Goal: Information Seeking & Learning: Learn about a topic

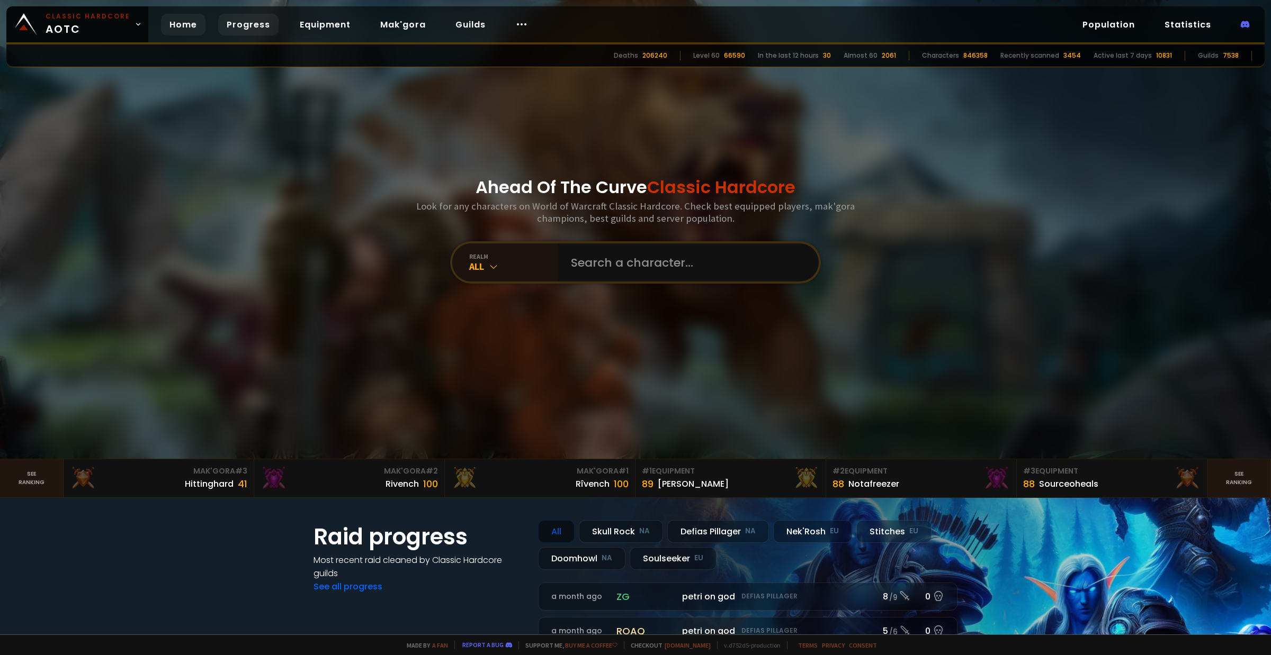
click at [239, 30] on link "Progress" at bounding box center [248, 25] width 60 height 22
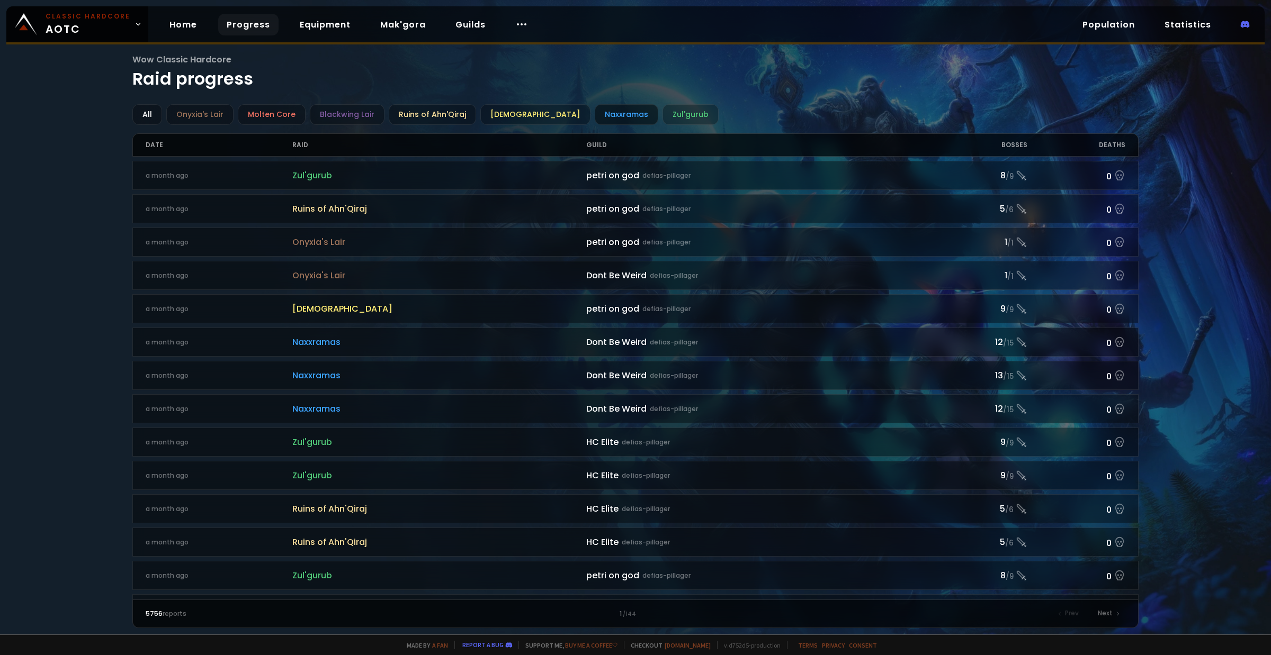
click at [600, 115] on div "Naxxramas" at bounding box center [627, 114] width 64 height 21
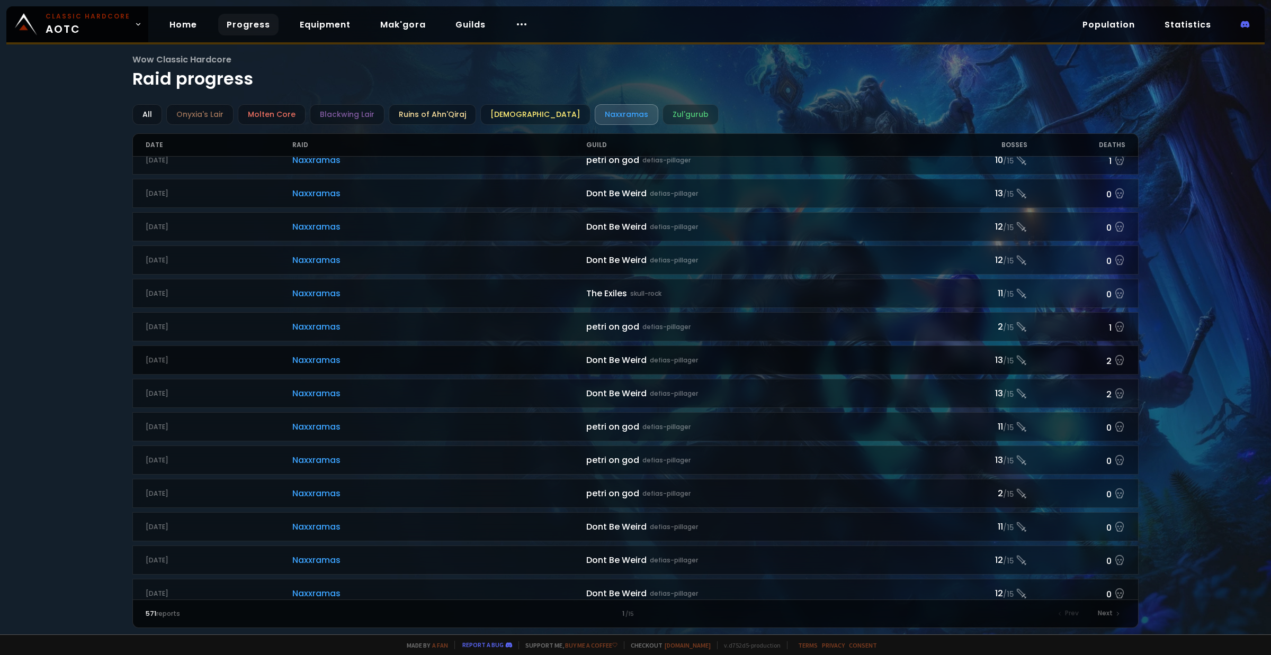
scroll to position [463, 0]
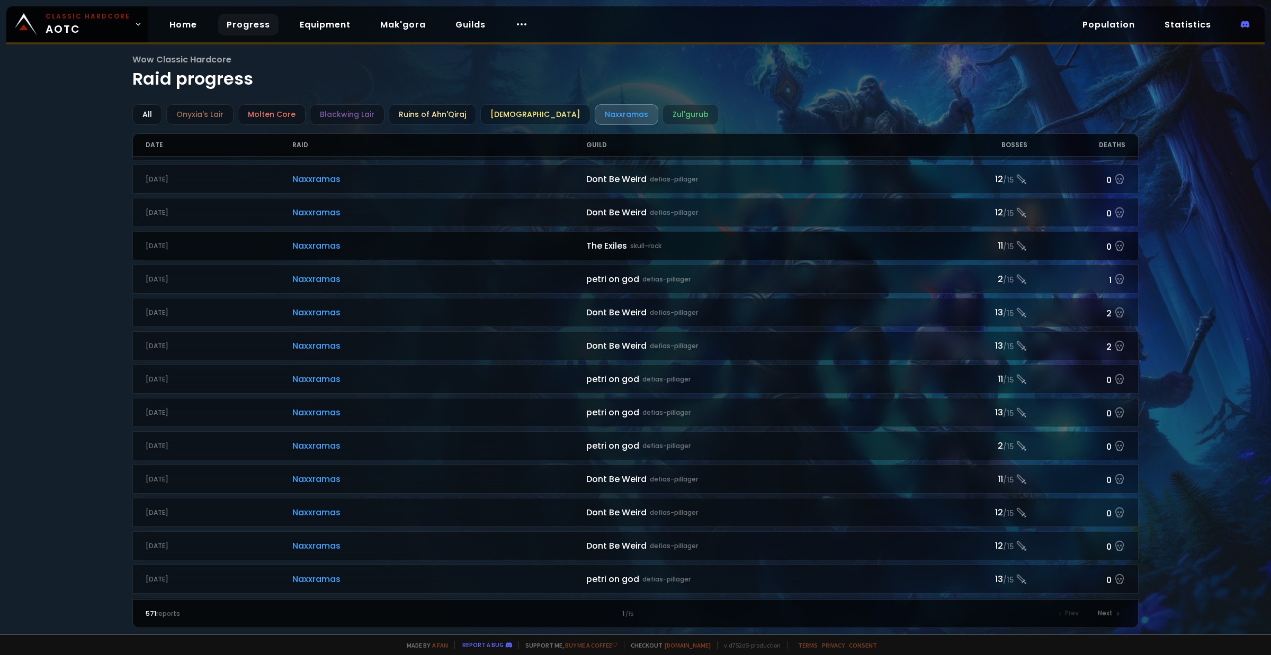
click at [348, 245] on span "Naxxramas" at bounding box center [439, 245] width 294 height 13
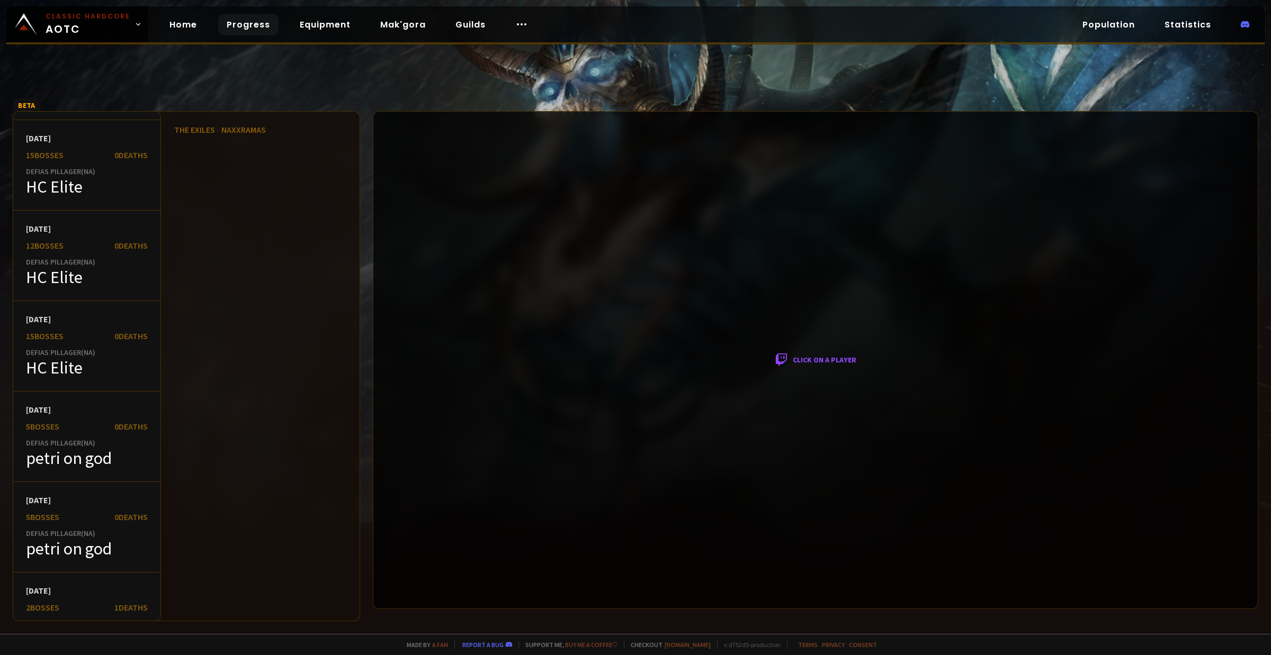
scroll to position [331, 0]
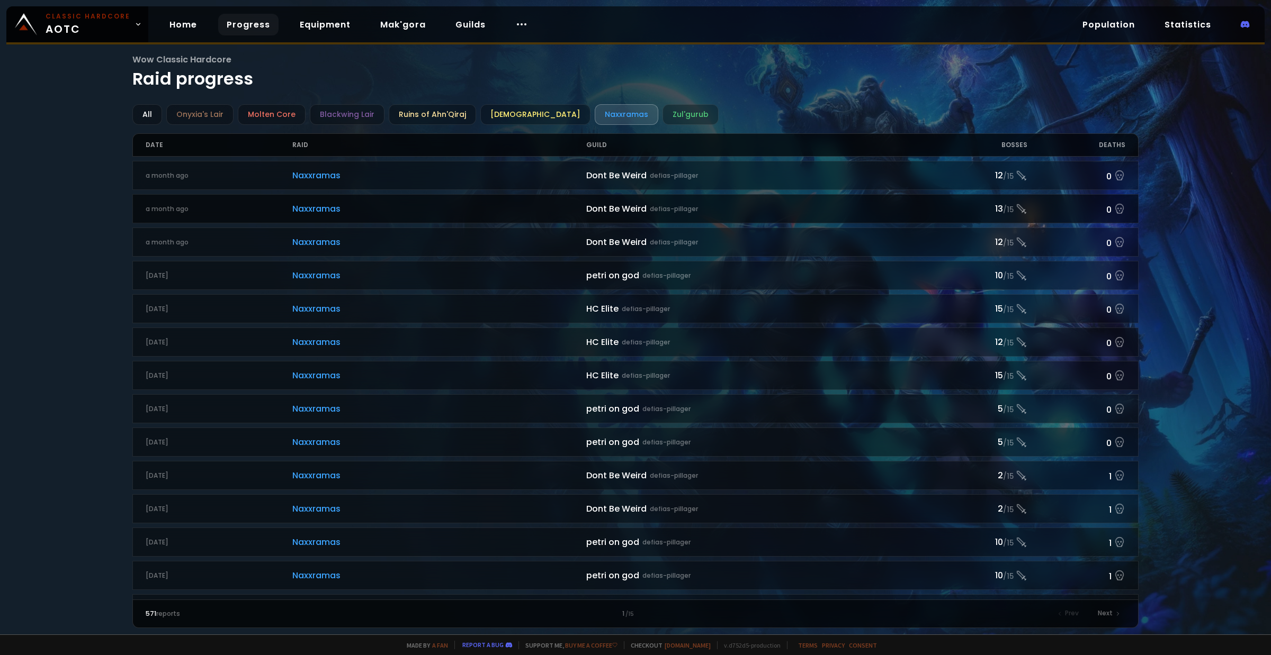
click at [313, 208] on span "Naxxramas" at bounding box center [439, 208] width 294 height 13
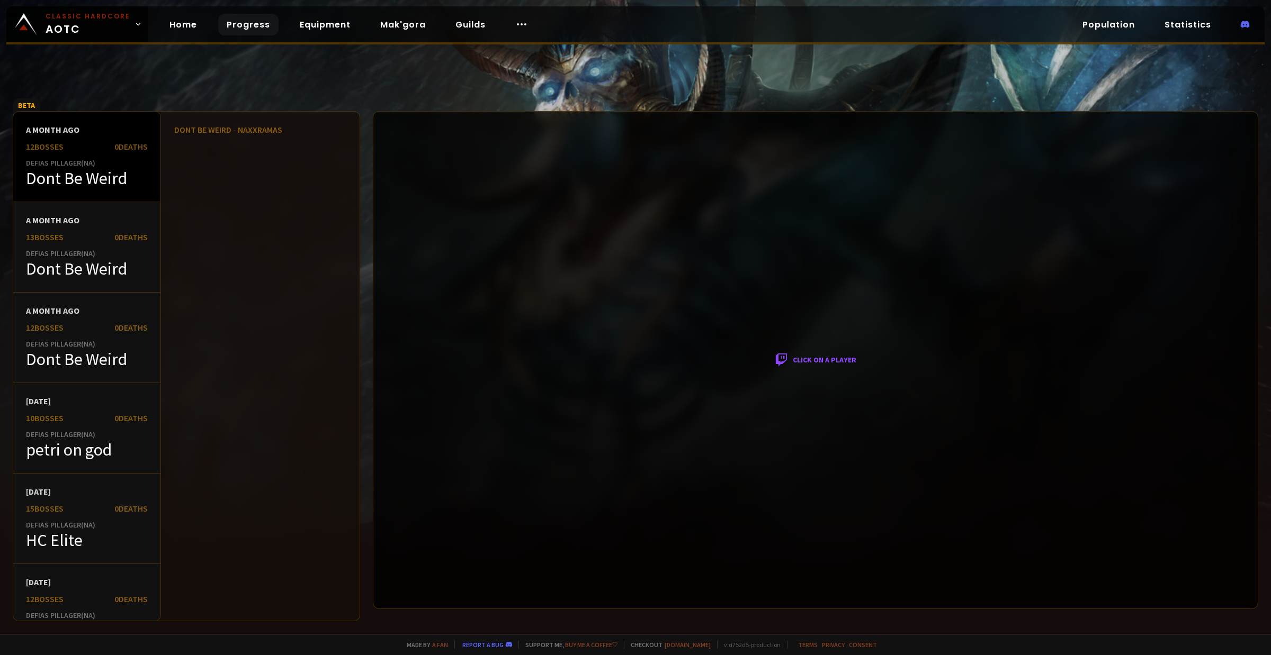
click at [69, 165] on div "Defias Pillager ( NA )" at bounding box center [87, 163] width 122 height 10
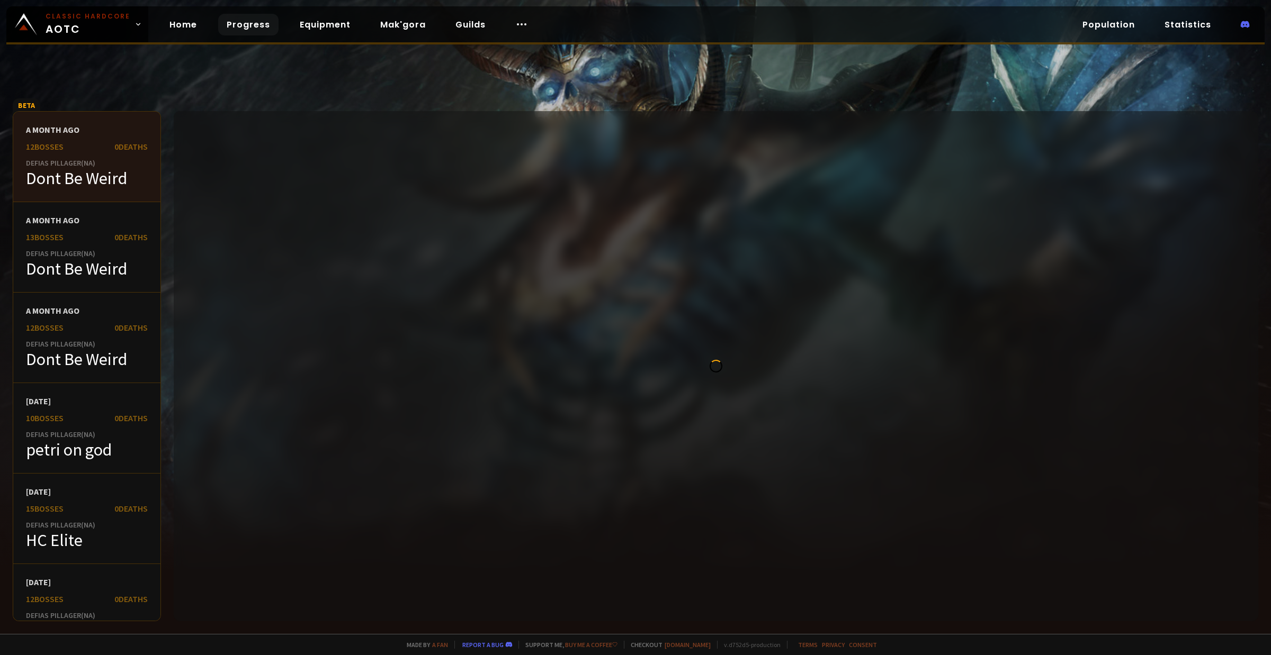
click at [42, 143] on div "12 bosses" at bounding box center [45, 146] width 38 height 11
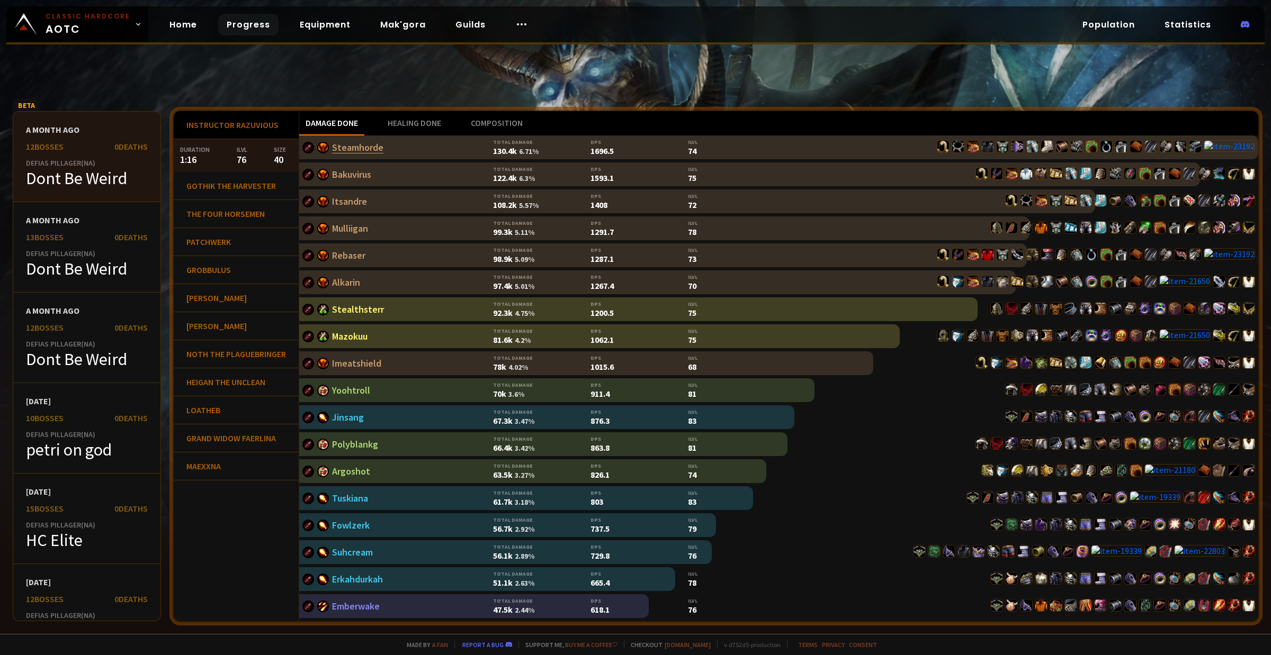
click at [353, 147] on link "Steamhorde" at bounding box center [357, 147] width 51 height 12
click at [358, 144] on link "Steamhorde" at bounding box center [357, 147] width 51 height 12
click at [355, 171] on link "Bakuvirus" at bounding box center [351, 174] width 39 height 12
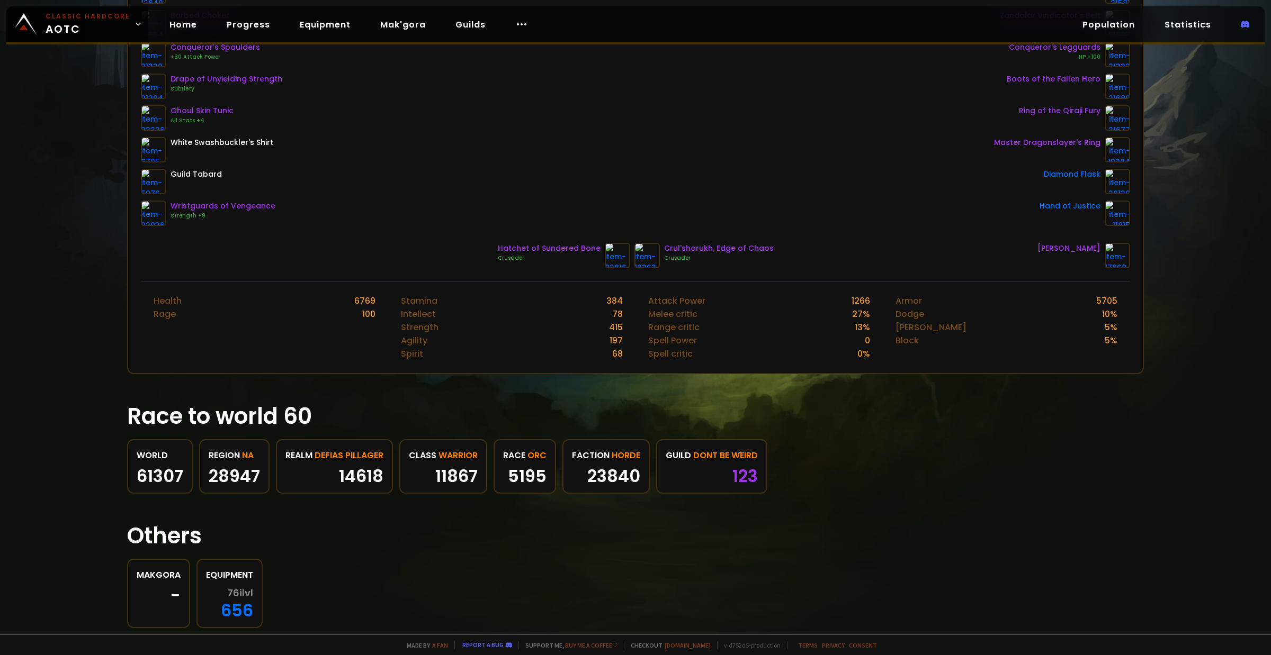
scroll to position [237, 0]
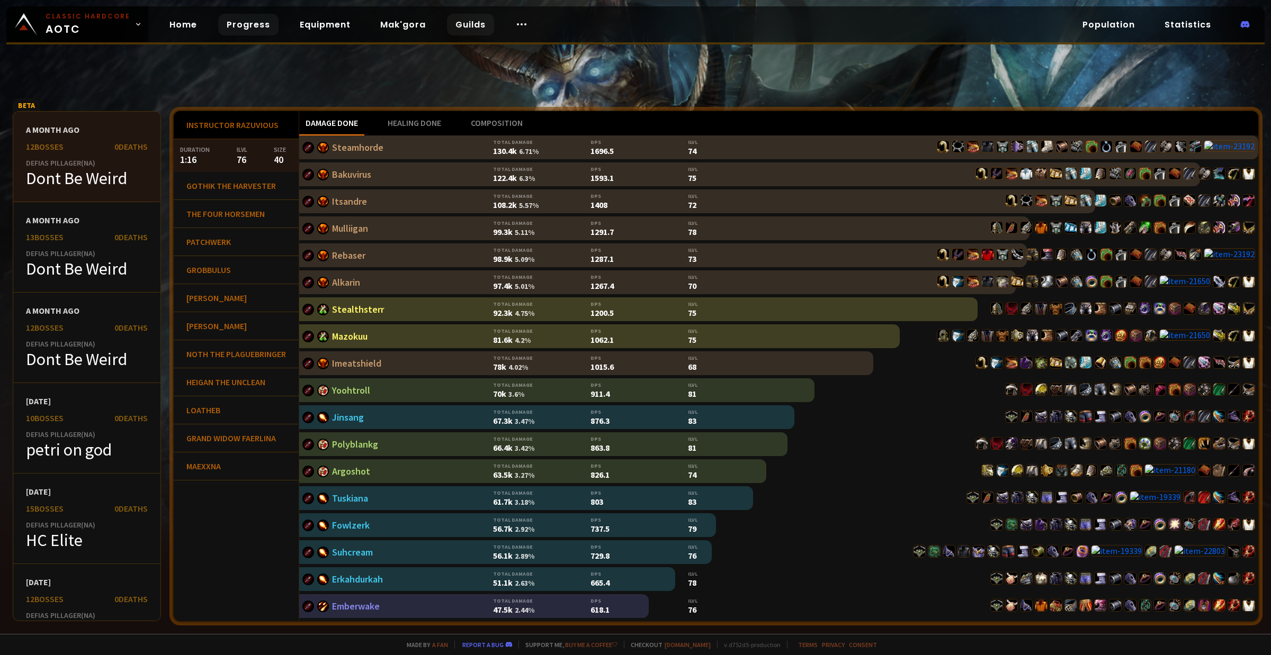
click at [460, 29] on link "Guilds" at bounding box center [470, 25] width 47 height 22
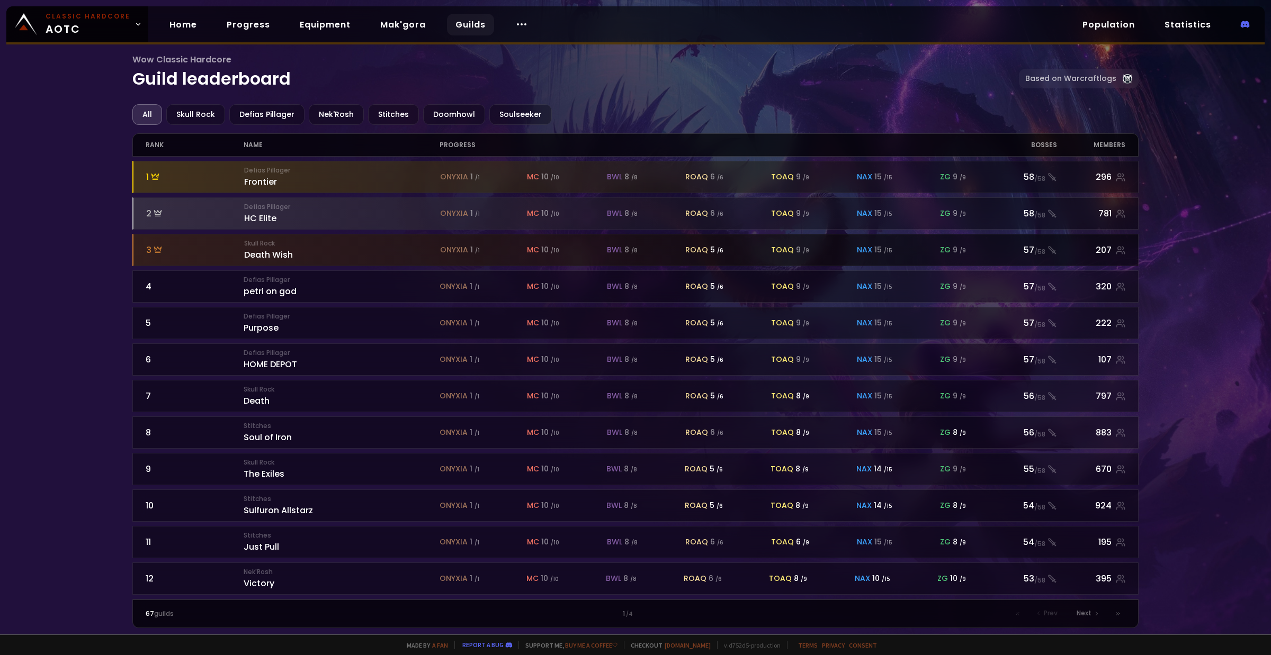
click at [265, 245] on div "Skull Rock Death Wish" at bounding box center [342, 250] width 196 height 23
click at [154, 249] on icon at bounding box center [158, 250] width 8 height 8
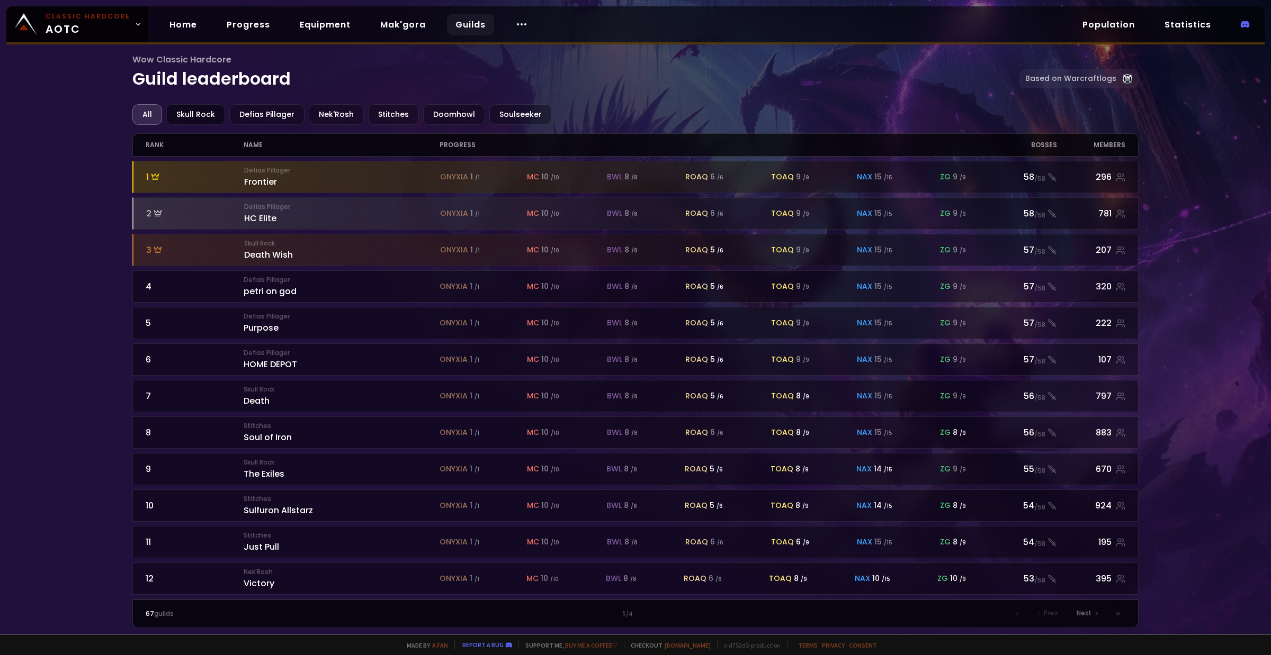
click at [182, 117] on div "Skull Rock" at bounding box center [195, 114] width 59 height 21
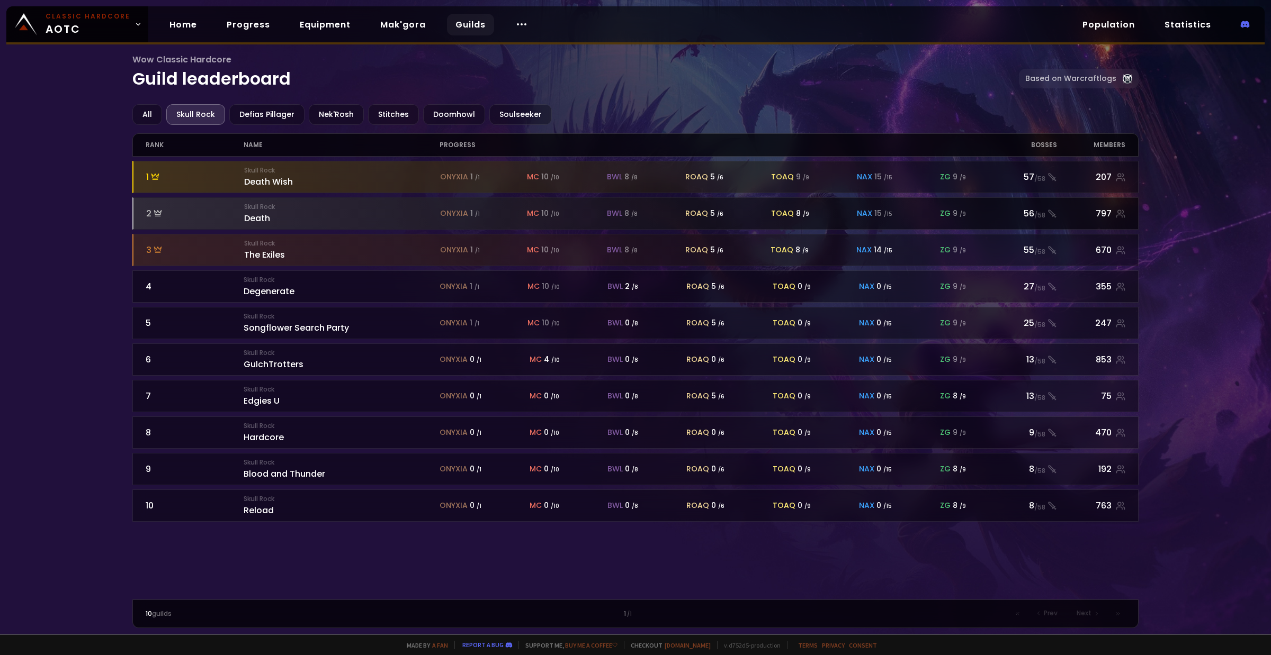
click at [259, 211] on div "Skull Rock Death" at bounding box center [342, 213] width 196 height 23
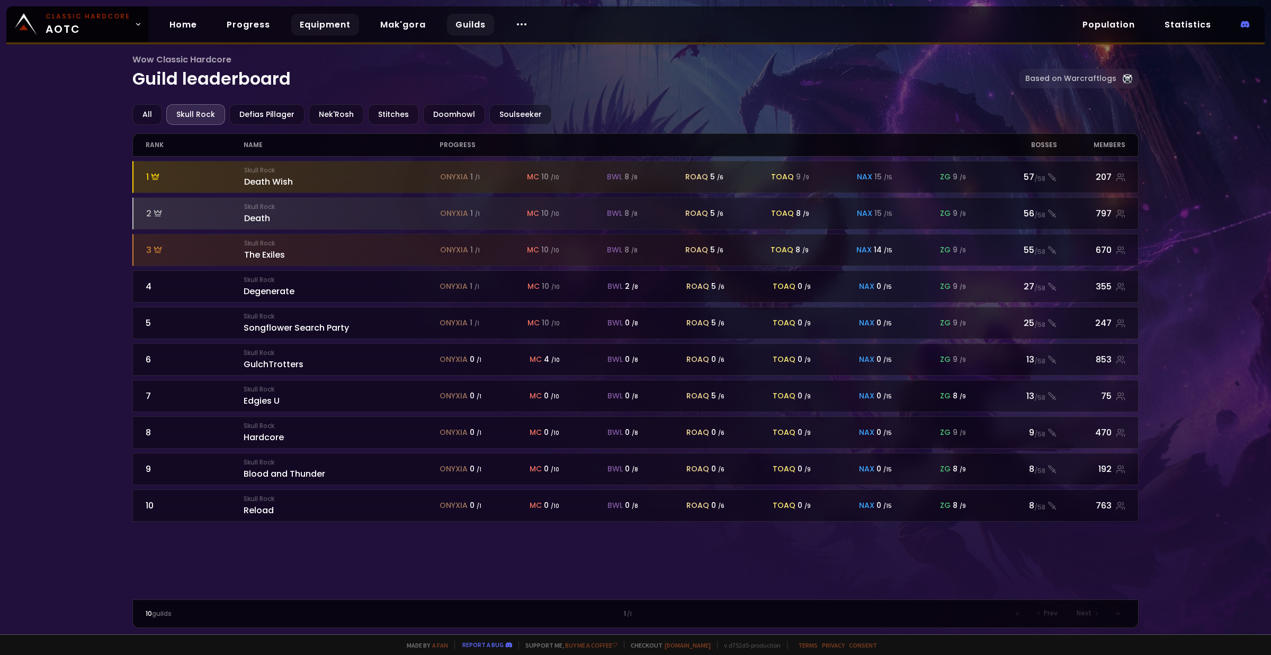
click at [319, 21] on link "Equipment" at bounding box center [325, 25] width 68 height 22
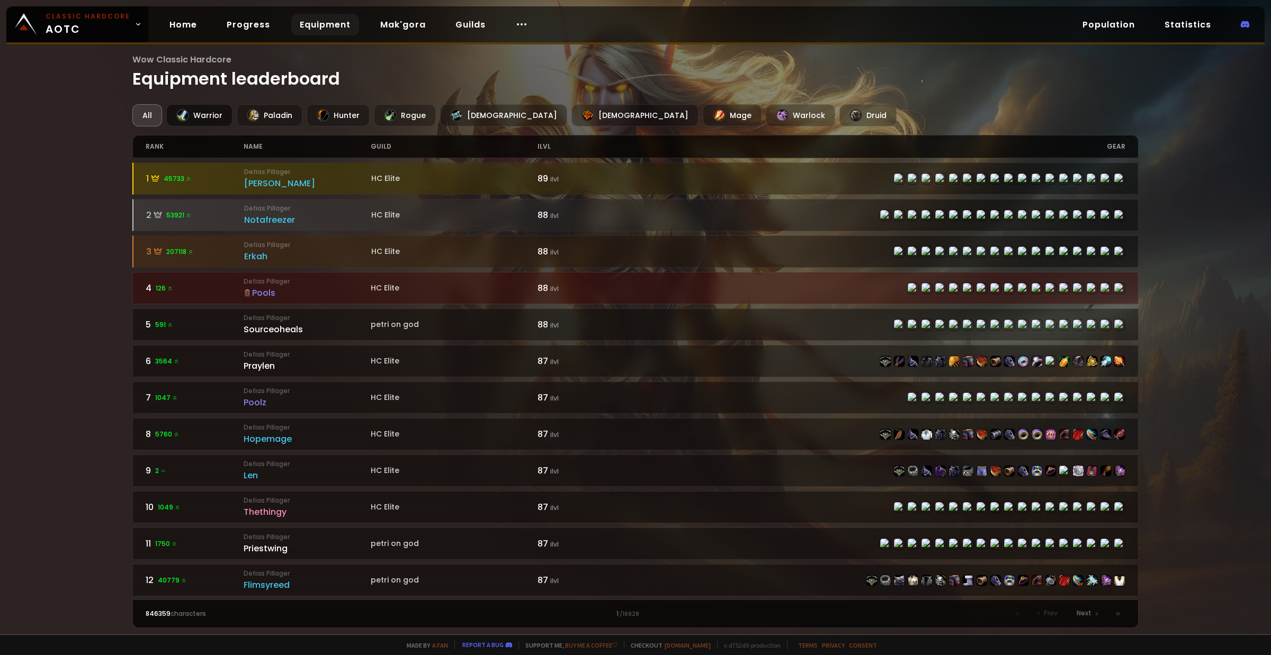
click at [201, 109] on div "Warrior" at bounding box center [199, 115] width 66 height 22
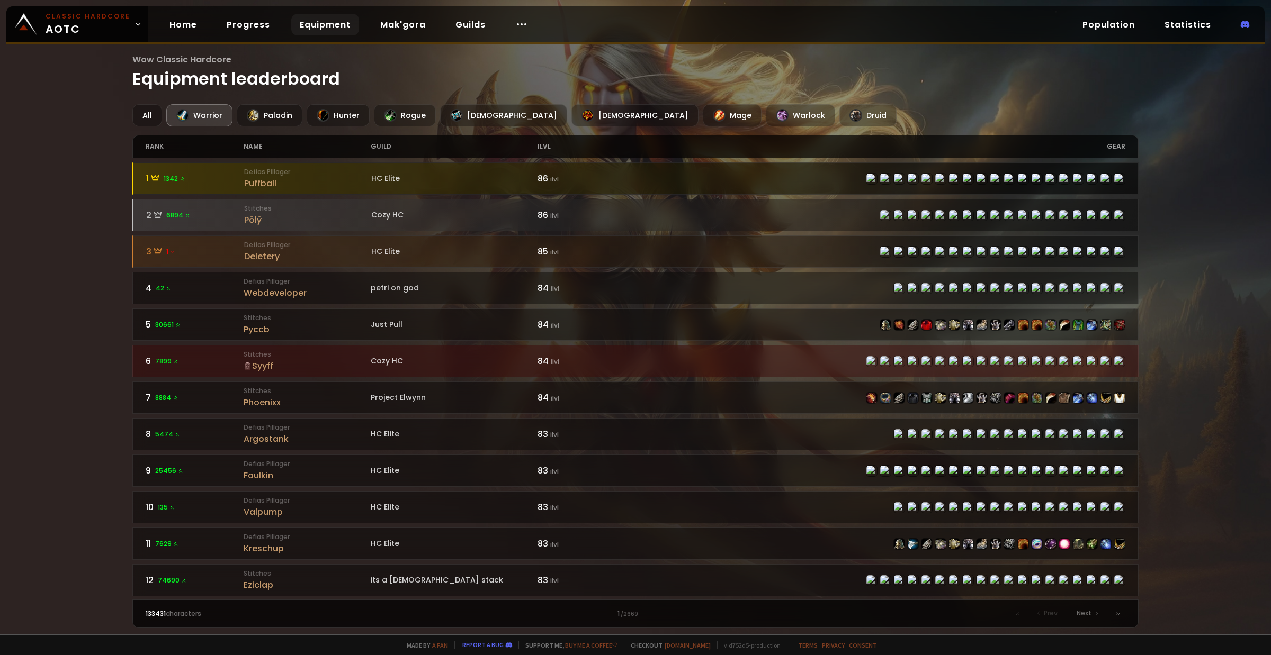
click at [248, 178] on div "Puffball" at bounding box center [307, 183] width 127 height 13
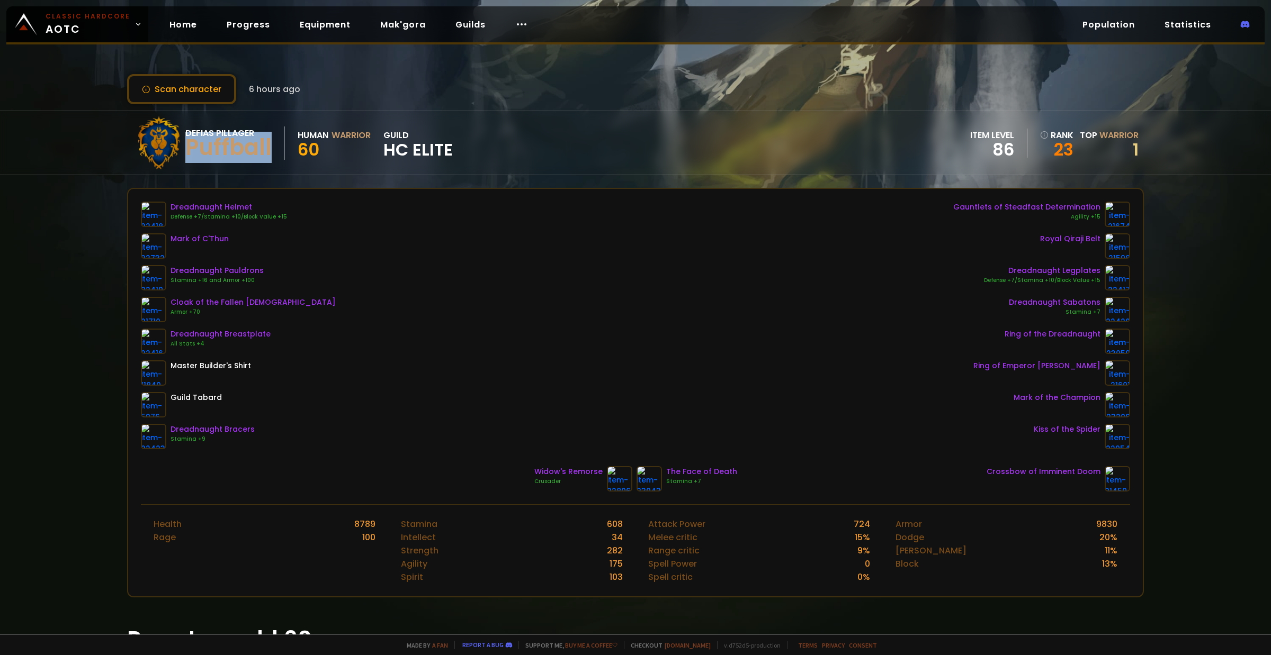
drag, startPoint x: 184, startPoint y: 141, endPoint x: 276, endPoint y: 148, distance: 92.4
click at [276, 148] on div "Defias Pillager Puffball" at bounding box center [235, 143] width 100 height 33
copy div "Puffball"
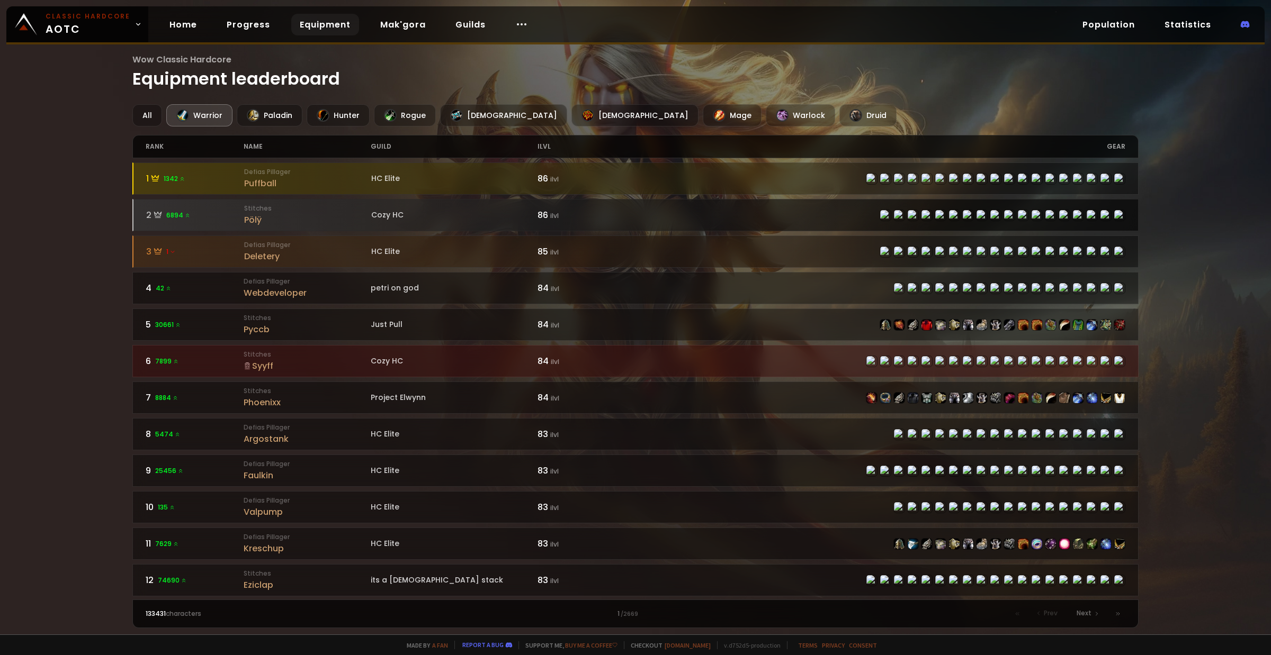
click at [204, 216] on div "2 6894" at bounding box center [195, 215] width 98 height 13
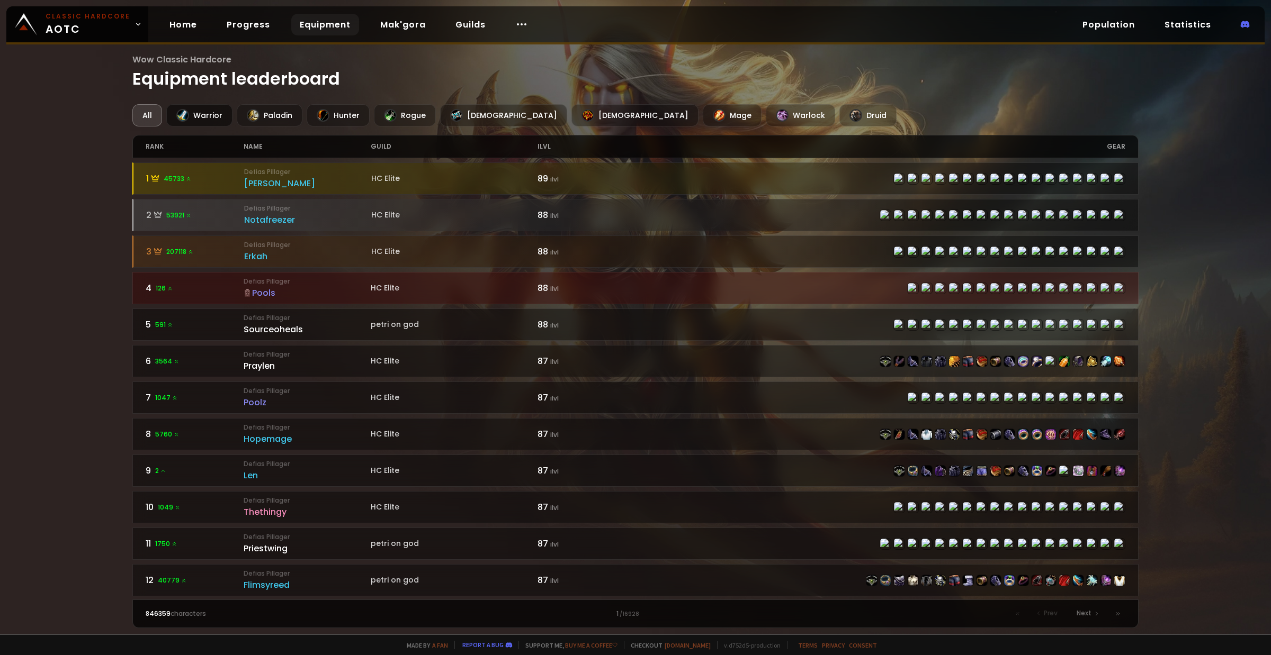
click at [187, 122] on div "Warrior" at bounding box center [199, 115] width 66 height 22
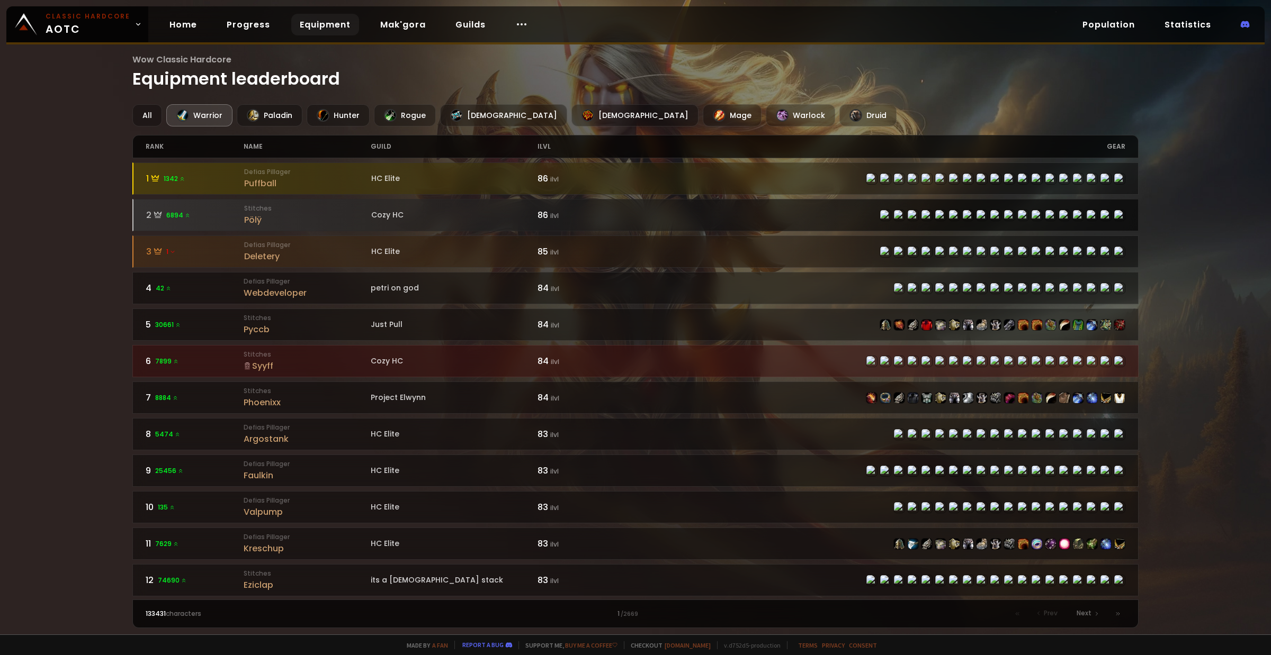
click at [204, 210] on div "2 6894" at bounding box center [195, 215] width 98 height 13
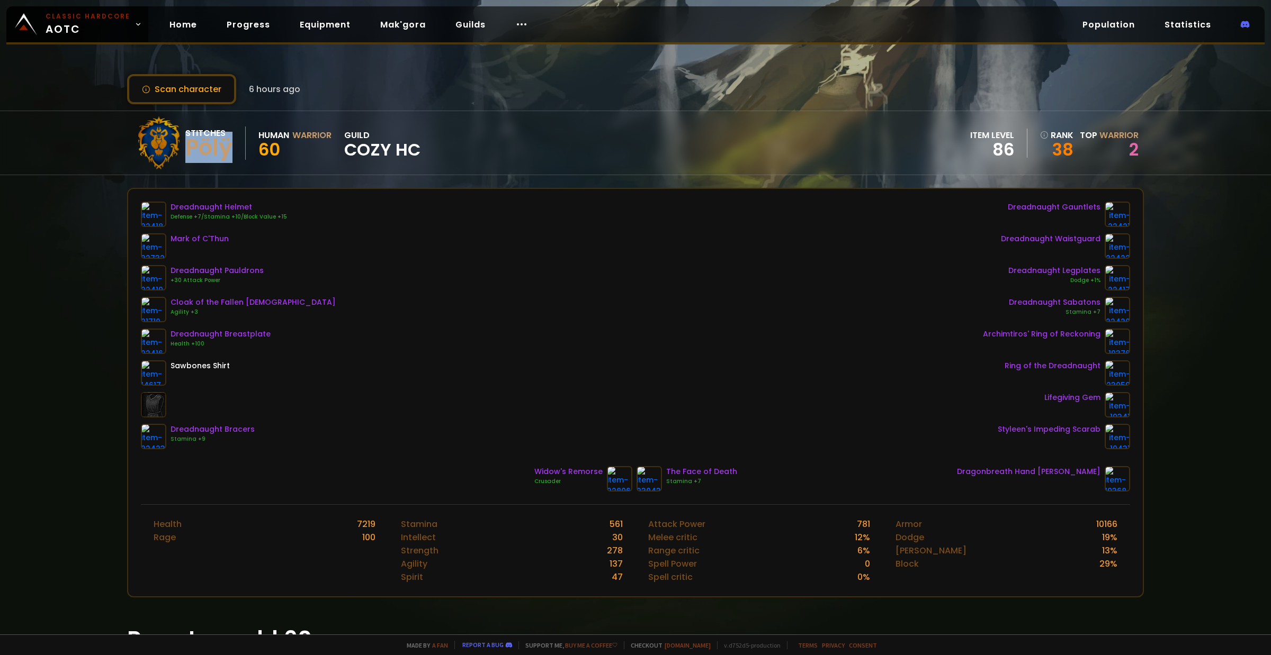
drag, startPoint x: 185, startPoint y: 148, endPoint x: 231, endPoint y: 149, distance: 45.5
click at [231, 149] on div "Pölÿ" at bounding box center [208, 148] width 47 height 16
copy div "Pölÿ"
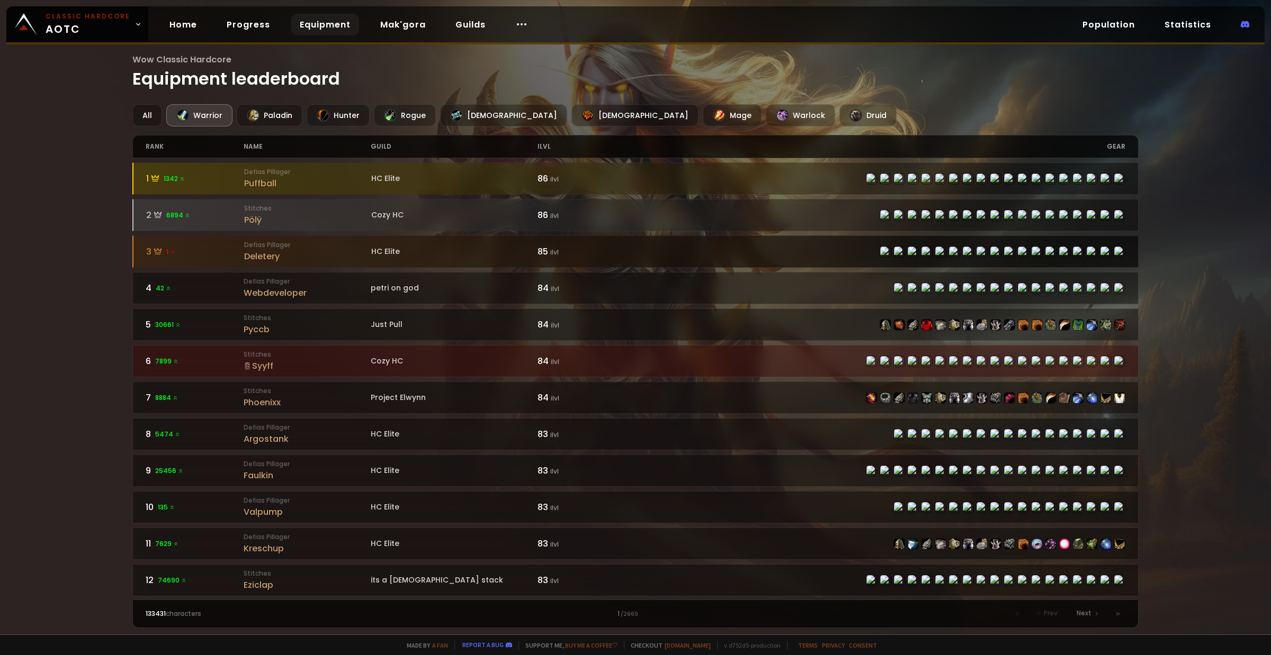
click at [268, 251] on div "Deletery" at bounding box center [307, 256] width 127 height 13
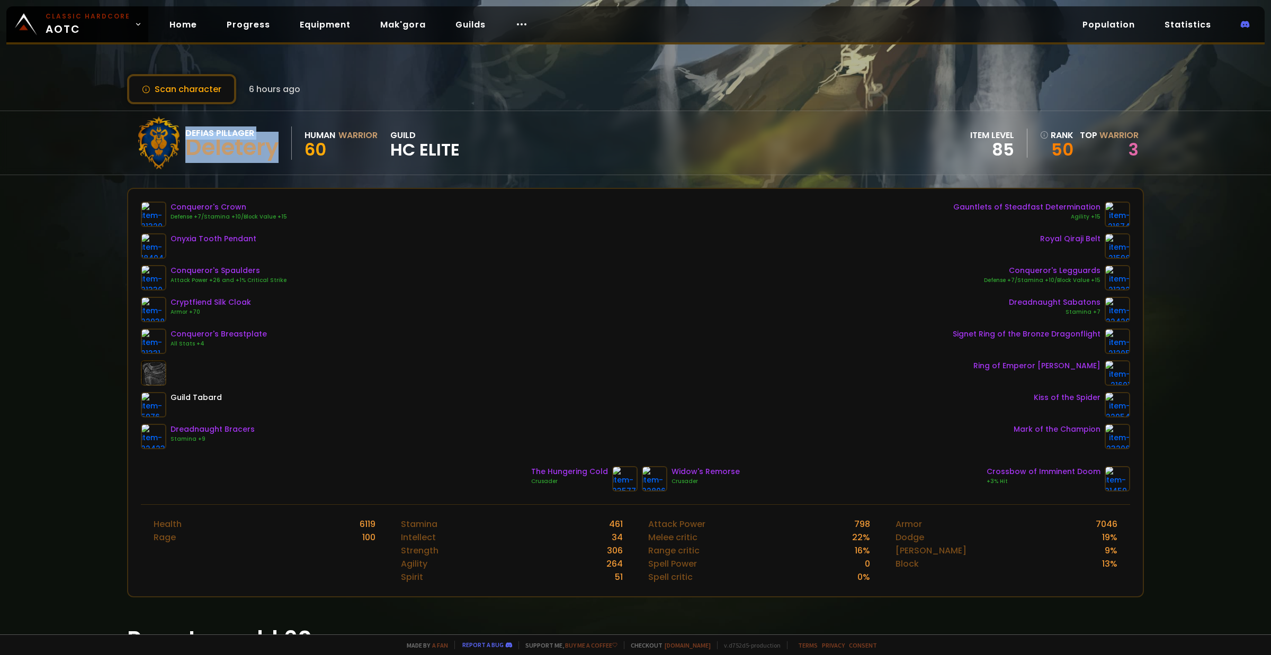
drag, startPoint x: 279, startPoint y: 151, endPoint x: 170, endPoint y: 148, distance: 109.1
click at [168, 149] on div "Defias Pillager Deletery Human Warrior 60 guild HC Elite" at bounding box center [295, 142] width 327 height 53
copy div "Defias Pillager Deletery"
